Goal: Task Accomplishment & Management: Manage account settings

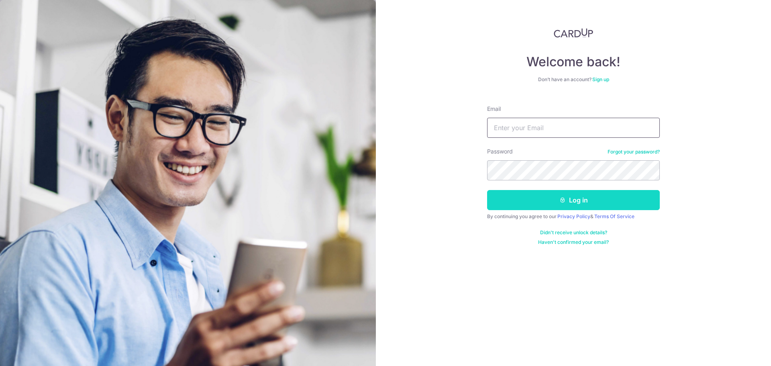
type input "[EMAIL_ADDRESS][DOMAIN_NAME]"
click at [552, 198] on button "Log in" at bounding box center [573, 200] width 173 height 20
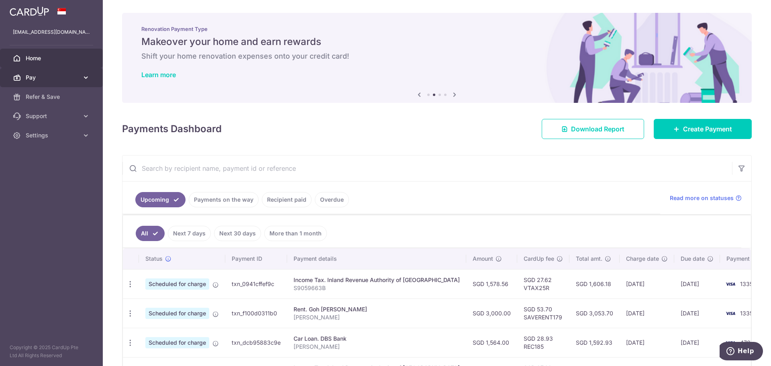
click at [84, 74] on icon at bounding box center [86, 77] width 8 height 8
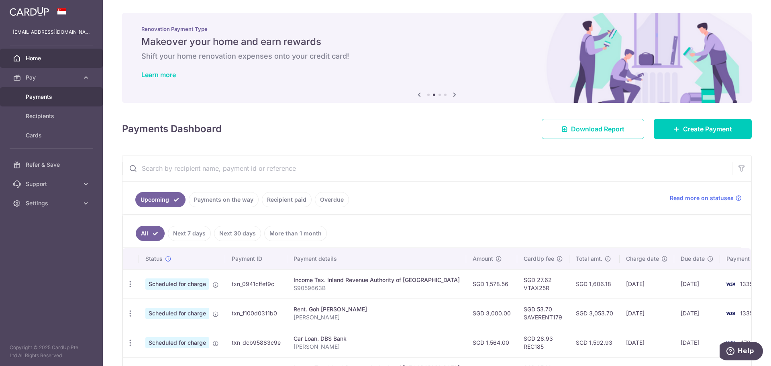
click at [43, 97] on span "Payments" at bounding box center [52, 97] width 53 height 8
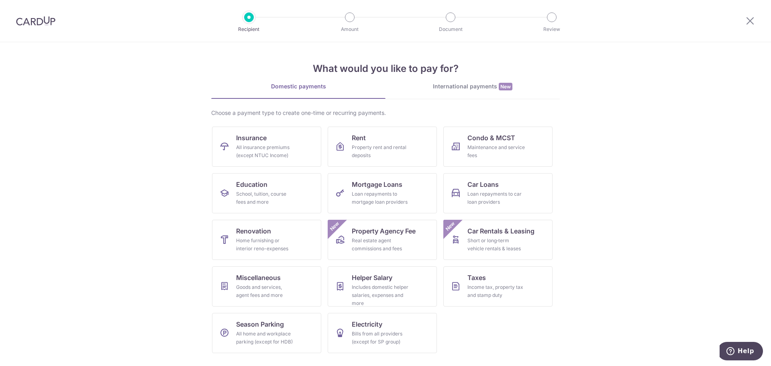
click at [33, 22] on img at bounding box center [35, 21] width 39 height 10
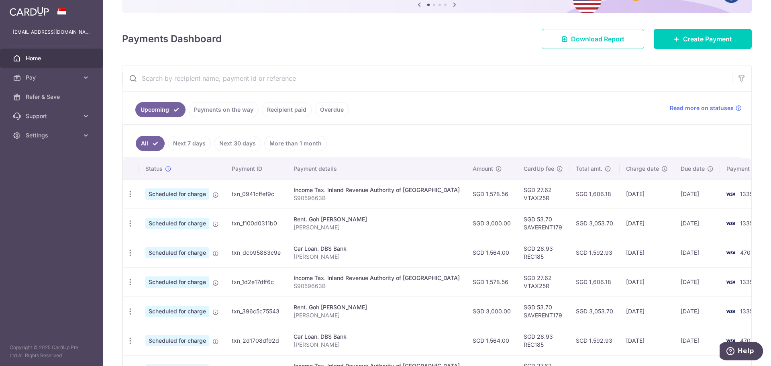
scroll to position [120, 0]
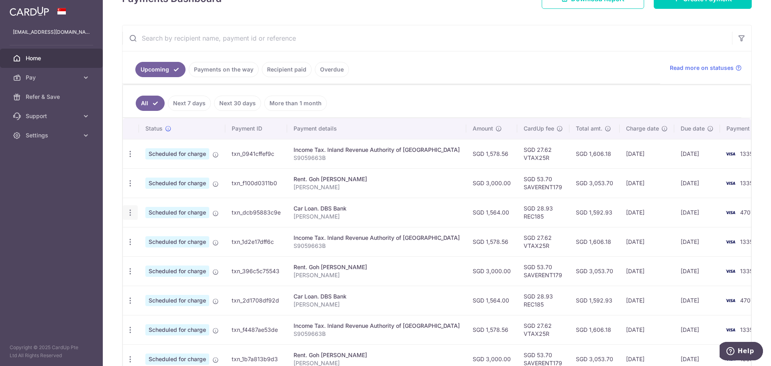
click at [130, 211] on icon "button" at bounding box center [130, 212] width 8 height 8
click at [182, 233] on span "Update payment" at bounding box center [173, 235] width 55 height 10
radio input "true"
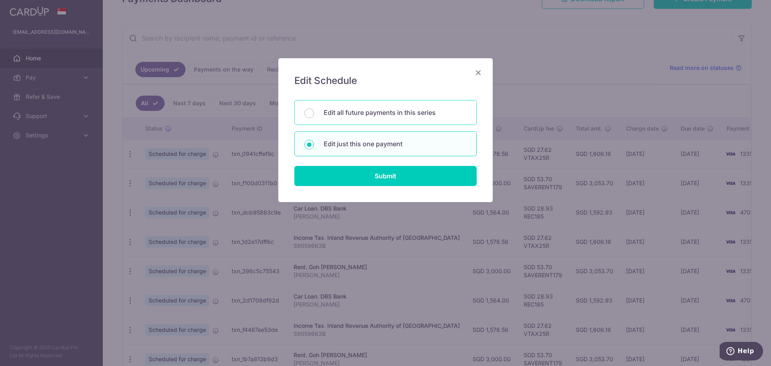
click at [340, 113] on p "Edit all future payments in this series" at bounding box center [395, 113] width 143 height 10
click at [314, 113] on input "Edit all future payments in this series" at bounding box center [309, 113] width 10 height 10
radio input "true"
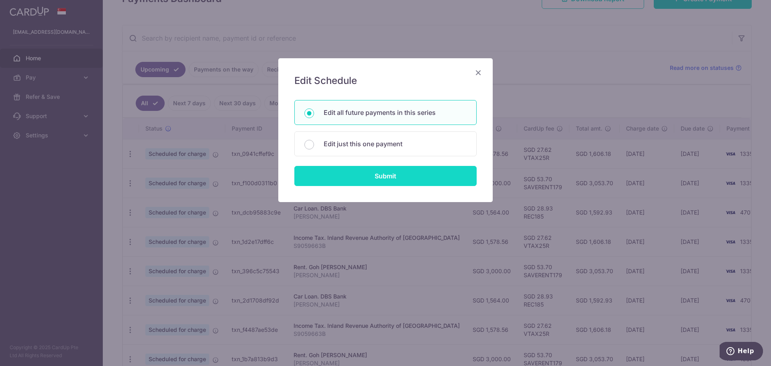
click at [363, 177] on input "Submit" at bounding box center [385, 176] width 182 height 20
radio input "true"
type input "1,564.00"
type input "Lau Chun Shing"
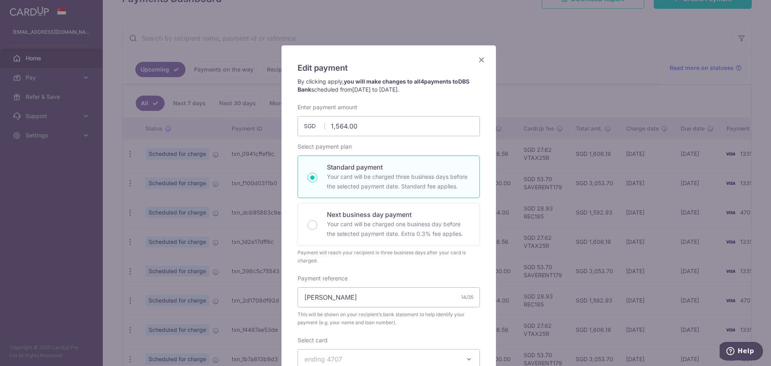
scroll to position [0, 0]
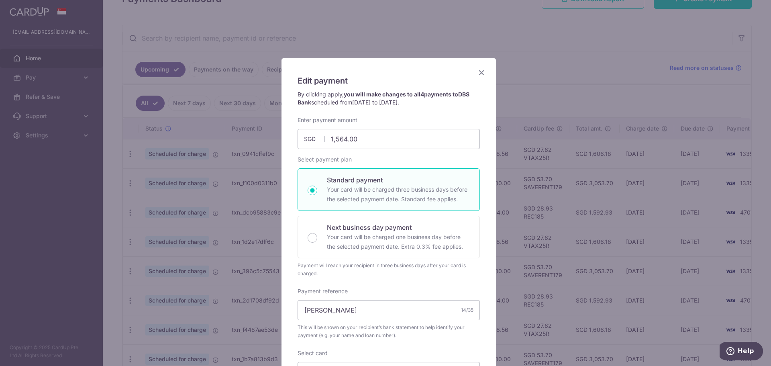
click at [479, 73] on icon "Close" at bounding box center [482, 72] width 10 height 10
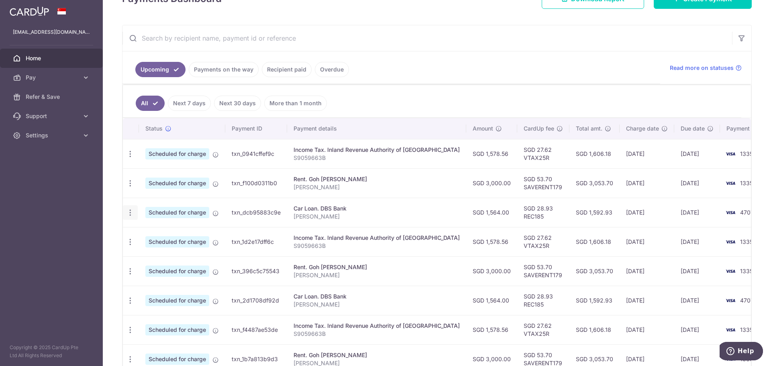
click at [127, 208] on icon "button" at bounding box center [130, 212] width 8 height 8
click at [161, 234] on span "Update payment" at bounding box center [173, 235] width 55 height 10
radio input "true"
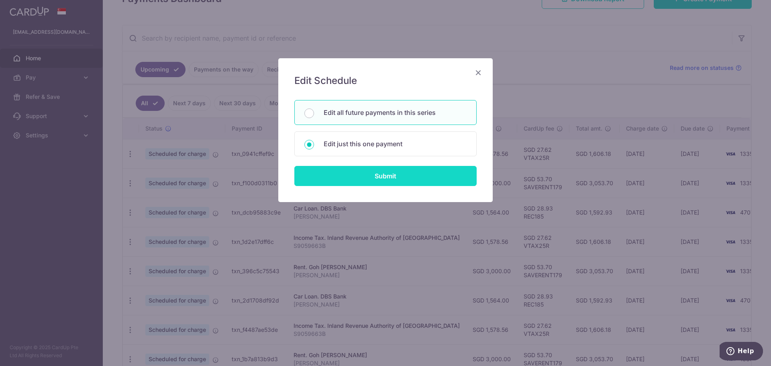
click at [355, 177] on input "Submit" at bounding box center [385, 176] width 182 height 20
radio input "true"
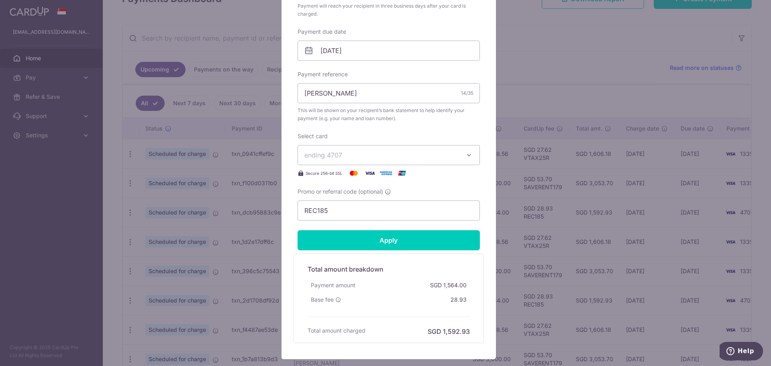
scroll to position [241, 0]
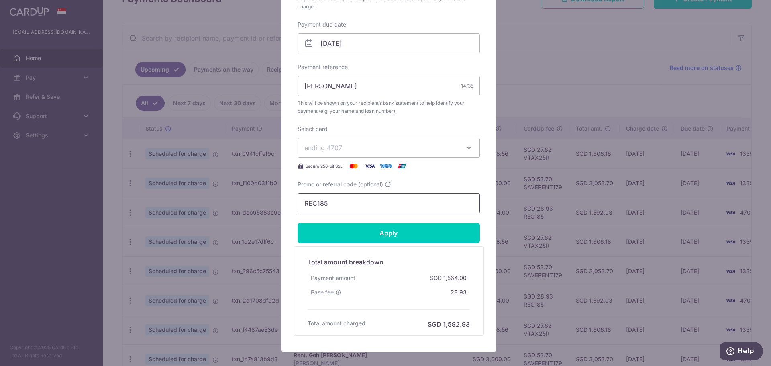
drag, startPoint x: 335, startPoint y: 200, endPoint x: 156, endPoint y: 192, distance: 179.2
click at [156, 192] on div "Edit payment By clicking apply, you will make changes to all 4 payments to DBS …" at bounding box center [385, 183] width 771 height 366
paste input "3NEWR6"
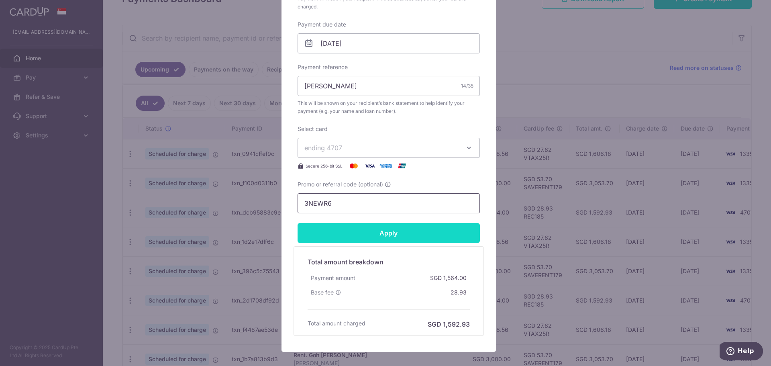
type input "3NEWR6"
click at [418, 229] on input "Apply" at bounding box center [389, 233] width 182 height 20
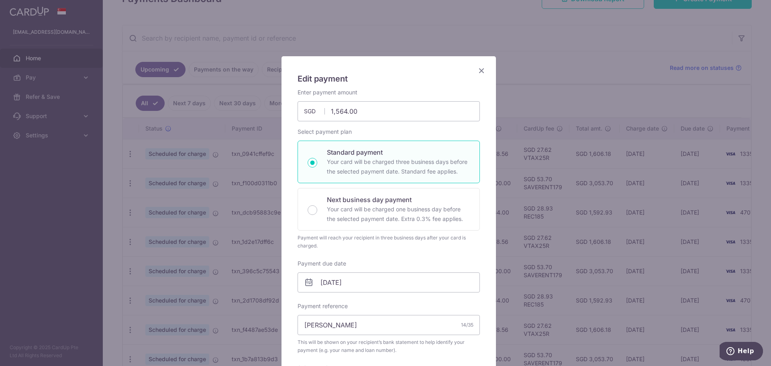
scroll to position [0, 0]
click at [477, 69] on icon "Close" at bounding box center [482, 72] width 10 height 10
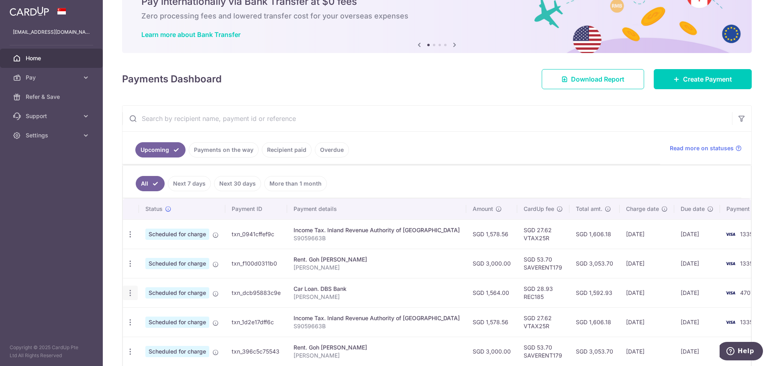
click at [128, 293] on icon "button" at bounding box center [130, 293] width 8 height 8
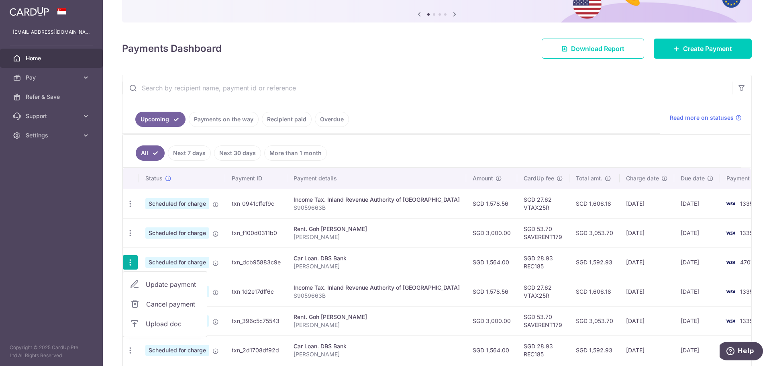
scroll to position [120, 0]
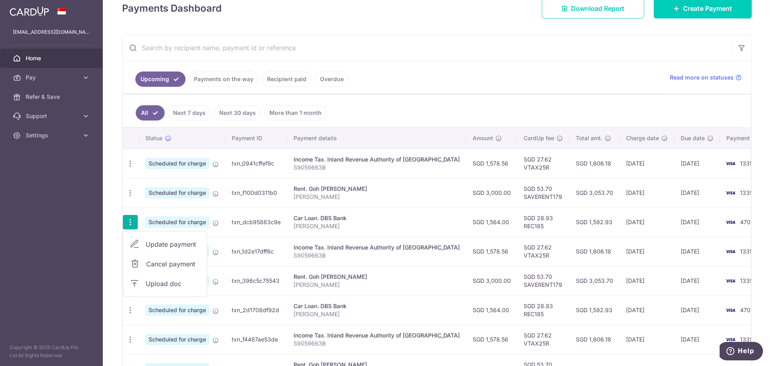
click at [178, 243] on span "Update payment" at bounding box center [173, 244] width 55 height 10
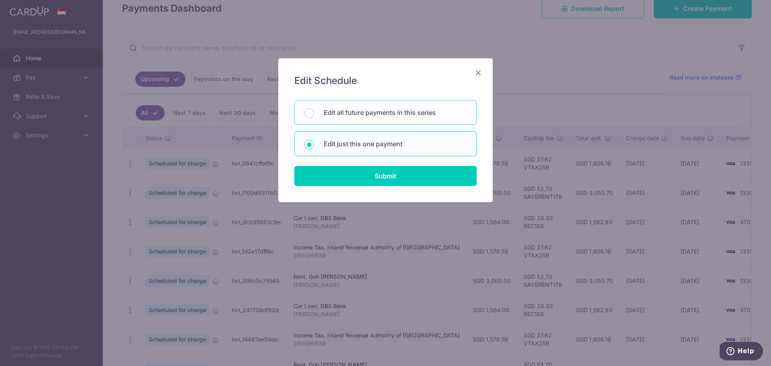
click at [397, 112] on p "Edit all future payments in this series" at bounding box center [395, 113] width 143 height 10
click at [314, 112] on input "Edit all future payments in this series" at bounding box center [309, 113] width 10 height 10
radio input "true"
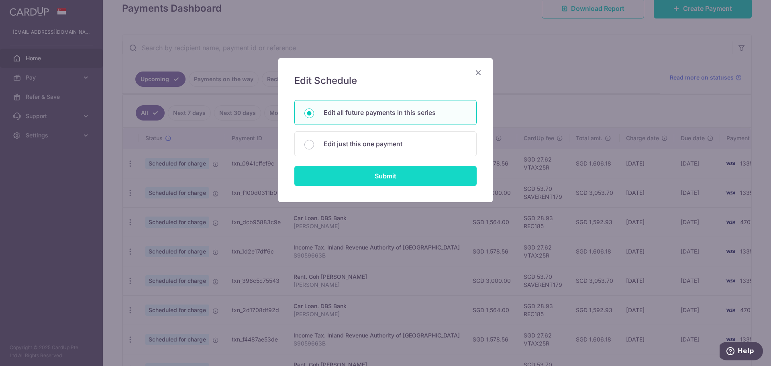
click at [383, 180] on input "Submit" at bounding box center [385, 176] width 182 height 20
radio input "true"
type input "1,564.00"
type input "Lau Chun Shing"
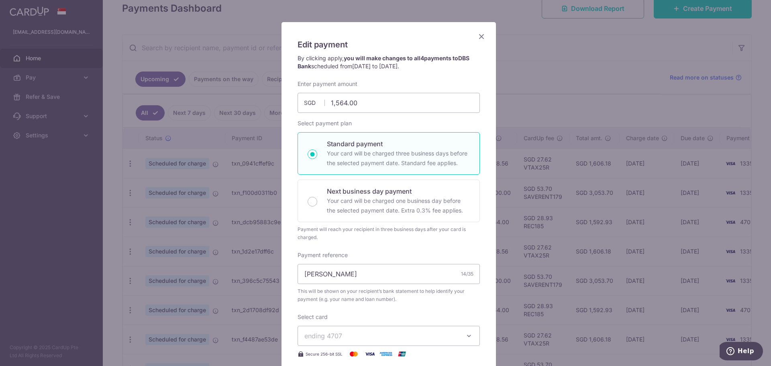
scroll to position [0, 0]
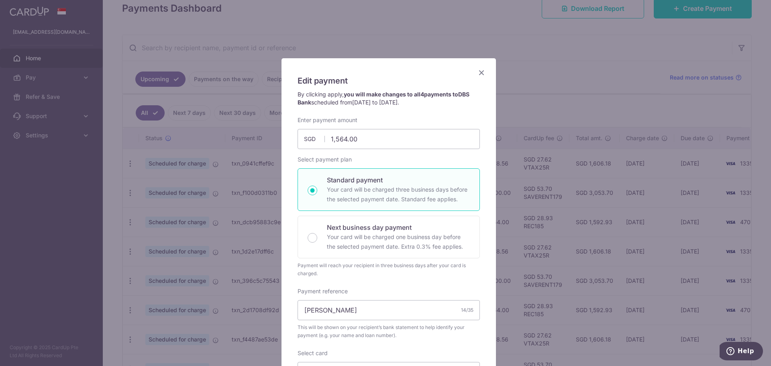
click at [477, 73] on icon "Close" at bounding box center [482, 72] width 10 height 10
